Goal: Information Seeking & Learning: Learn about a topic

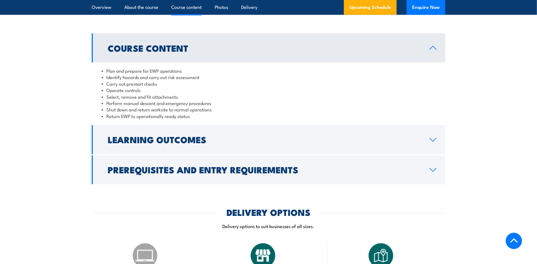
scroll to position [460, 0]
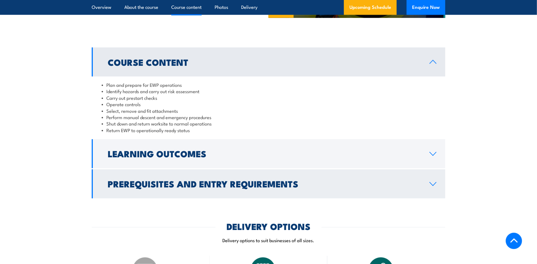
click at [360, 178] on link "Prerequisites and Entry Requirements" at bounding box center [268, 183] width 353 height 29
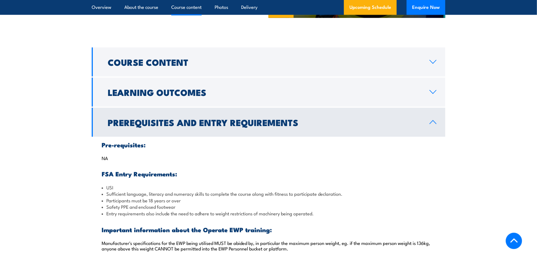
click at [429, 129] on link "Prerequisites and Entry Requirements" at bounding box center [268, 122] width 353 height 29
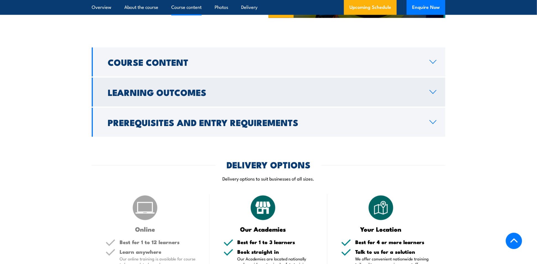
click at [391, 92] on h2 "Learning Outcomes" at bounding box center [264, 92] width 313 height 8
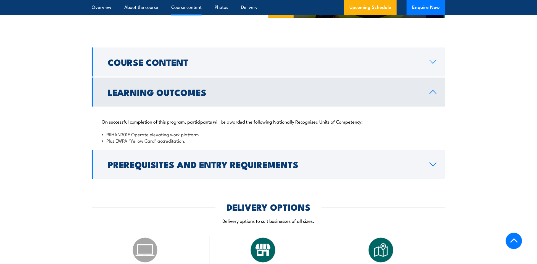
click at [224, 96] on link "Learning Outcomes" at bounding box center [268, 92] width 353 height 29
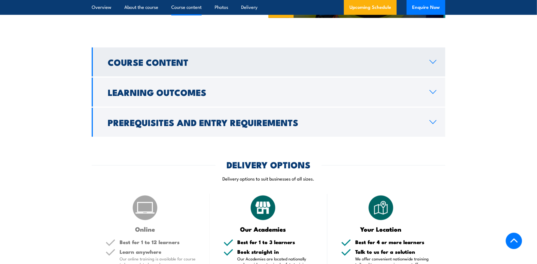
click at [242, 60] on h2 "Course Content" at bounding box center [264, 62] width 313 height 8
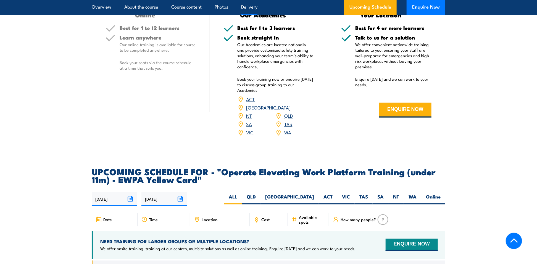
scroll to position [767, 0]
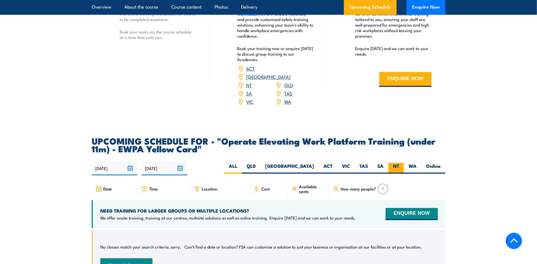
click at [400, 163] on label "NT" at bounding box center [395, 168] width 15 height 11
click at [400, 163] on input "NT" at bounding box center [401, 165] width 4 height 4
radio input "true"
